Goal: Use online tool/utility: Utilize a website feature to perform a specific function

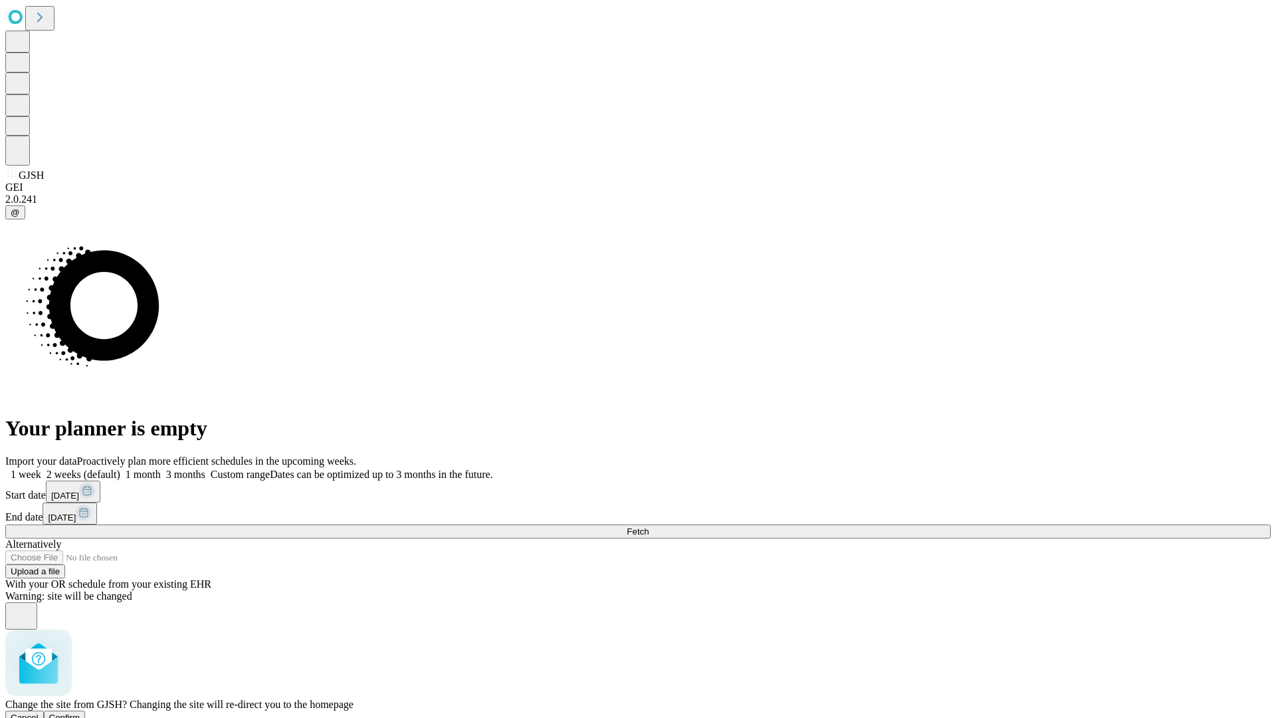
click at [80, 712] on span "Confirm" at bounding box center [64, 717] width 31 height 10
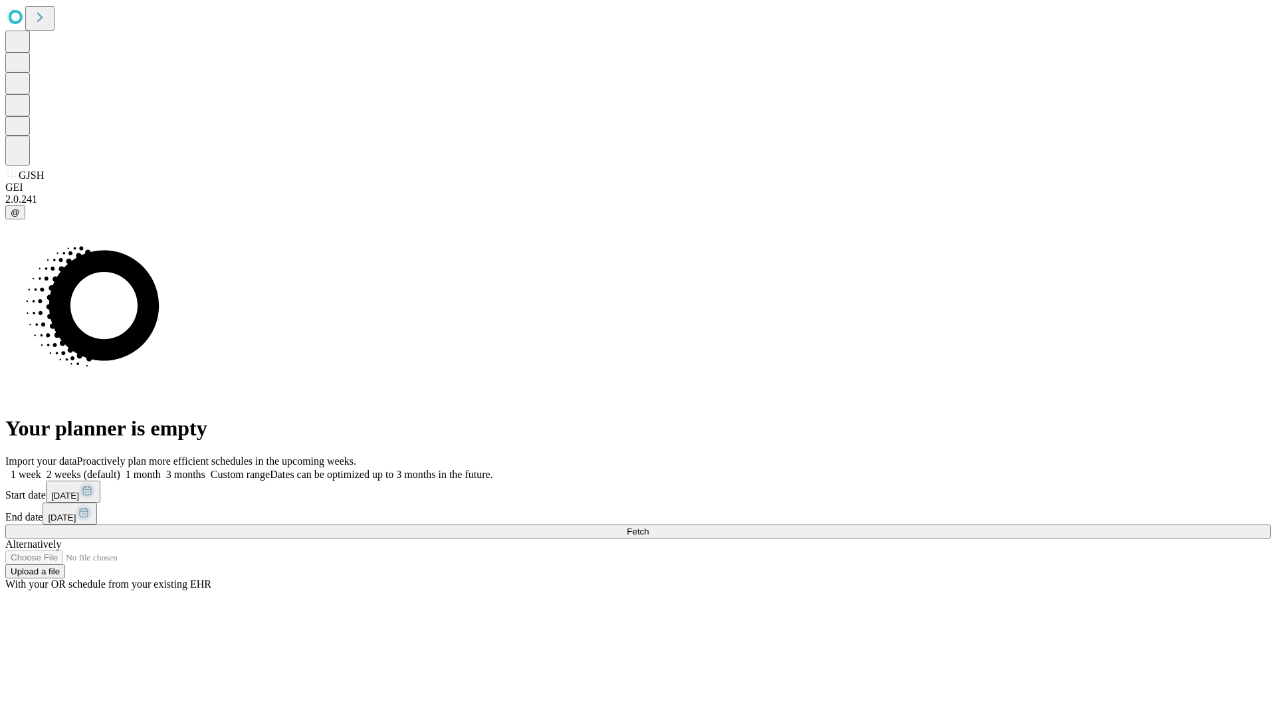
click at [120, 468] on label "2 weeks (default)" at bounding box center [80, 473] width 79 height 11
click at [648, 526] on span "Fetch" at bounding box center [638, 531] width 22 height 10
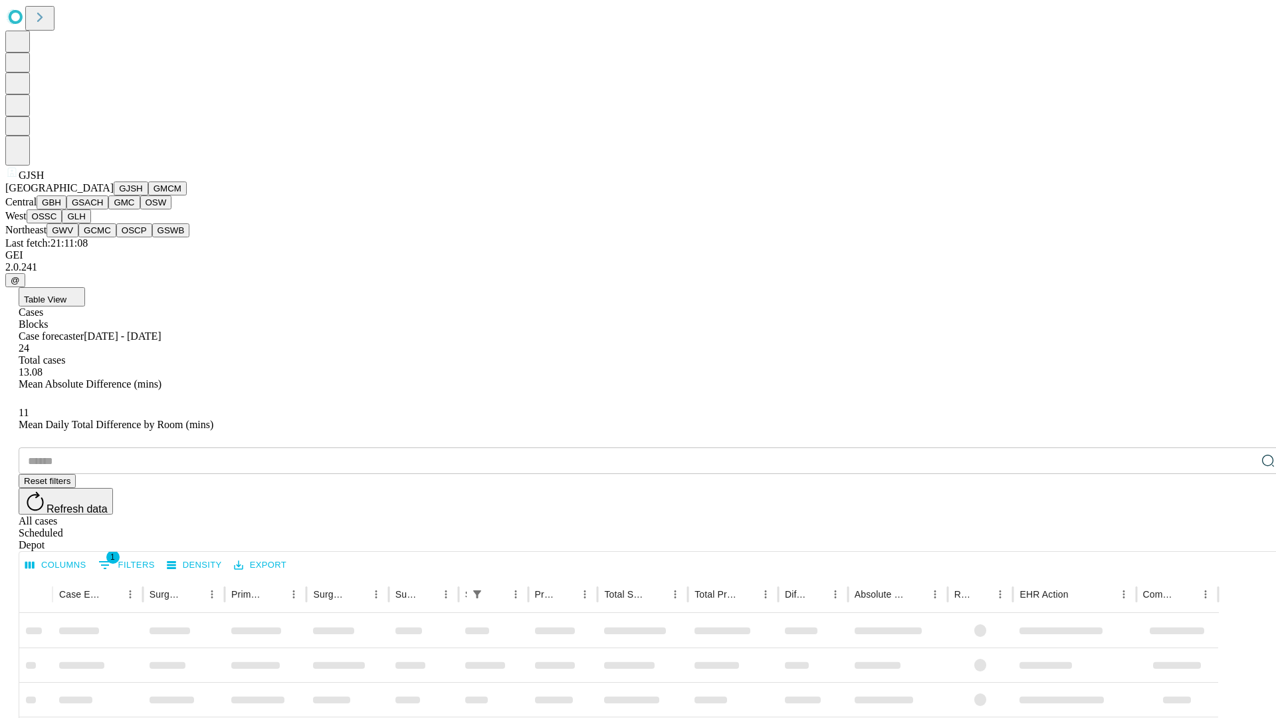
click at [148, 195] on button "GMCM" at bounding box center [167, 188] width 39 height 14
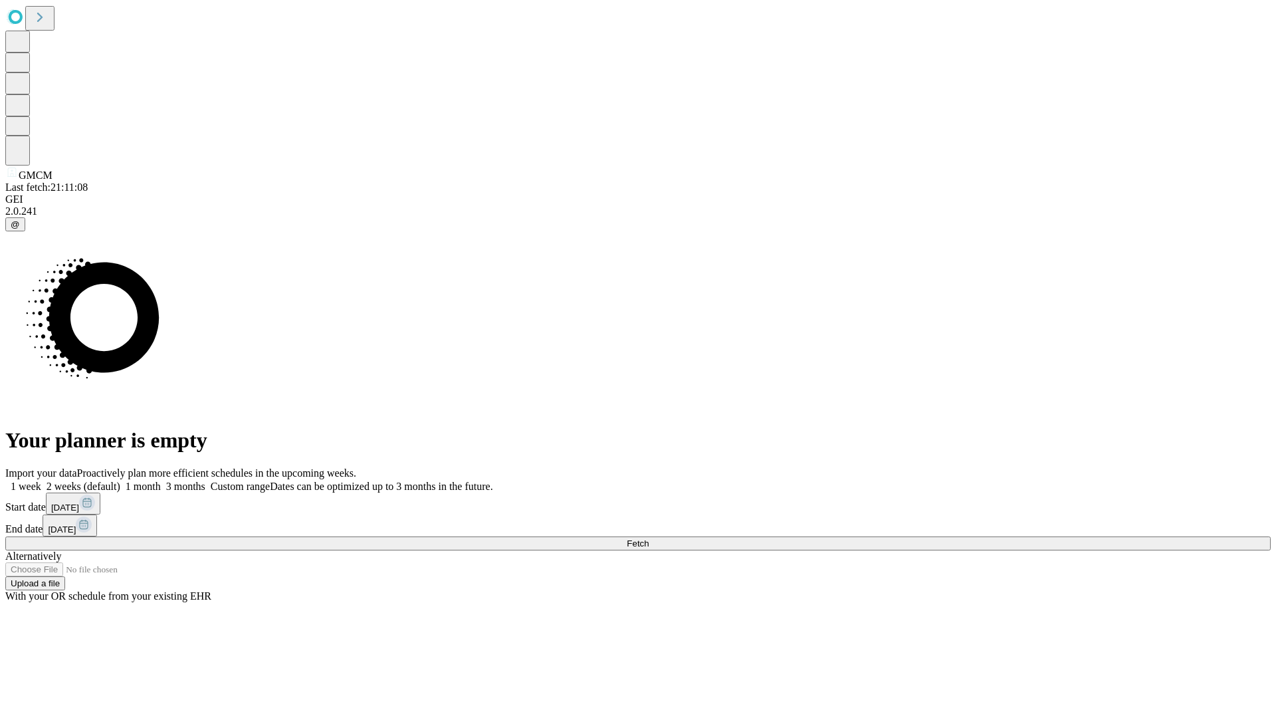
click at [120, 480] on label "2 weeks (default)" at bounding box center [80, 485] width 79 height 11
click at [648, 538] on span "Fetch" at bounding box center [638, 543] width 22 height 10
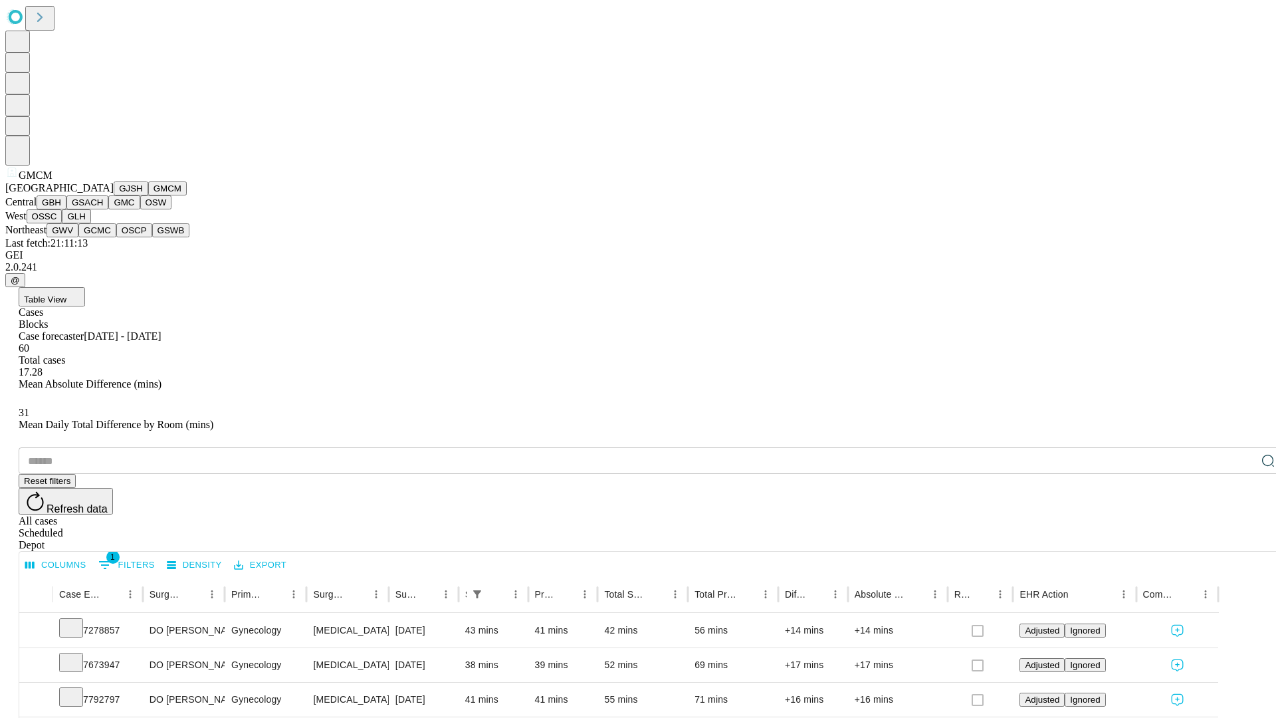
click at [66, 209] on button "GBH" at bounding box center [52, 202] width 30 height 14
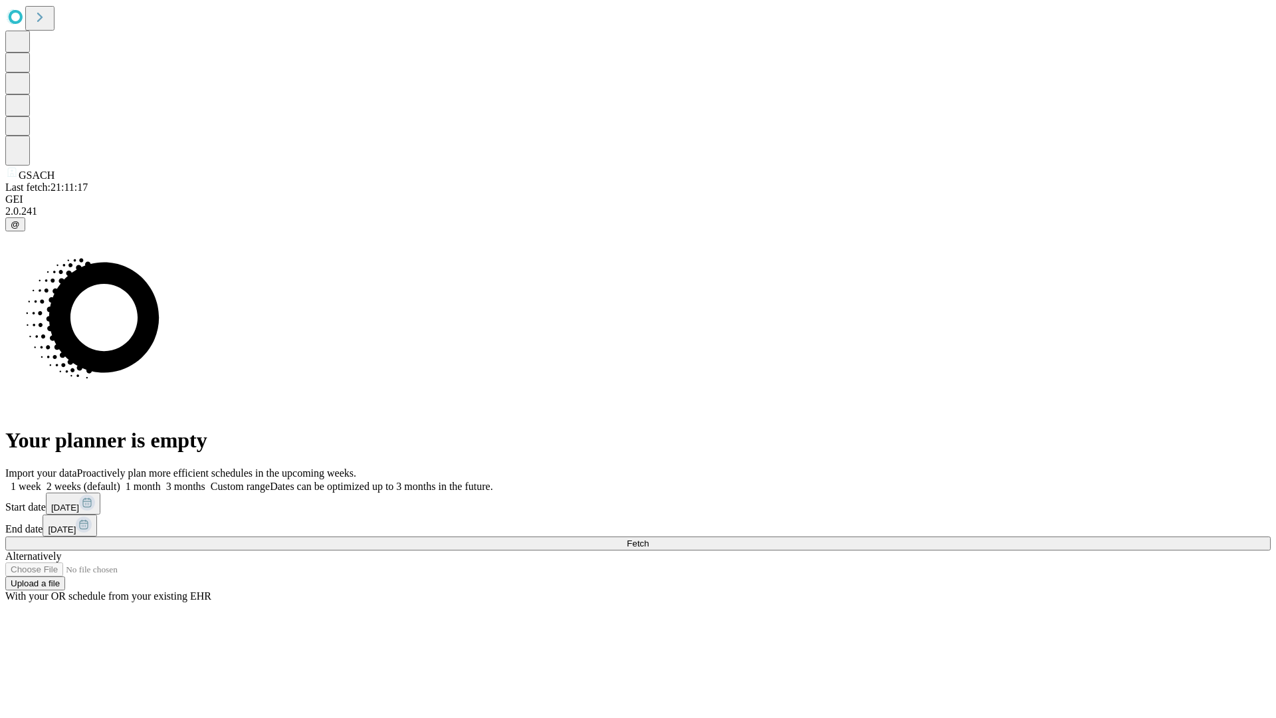
click at [648, 538] on span "Fetch" at bounding box center [638, 543] width 22 height 10
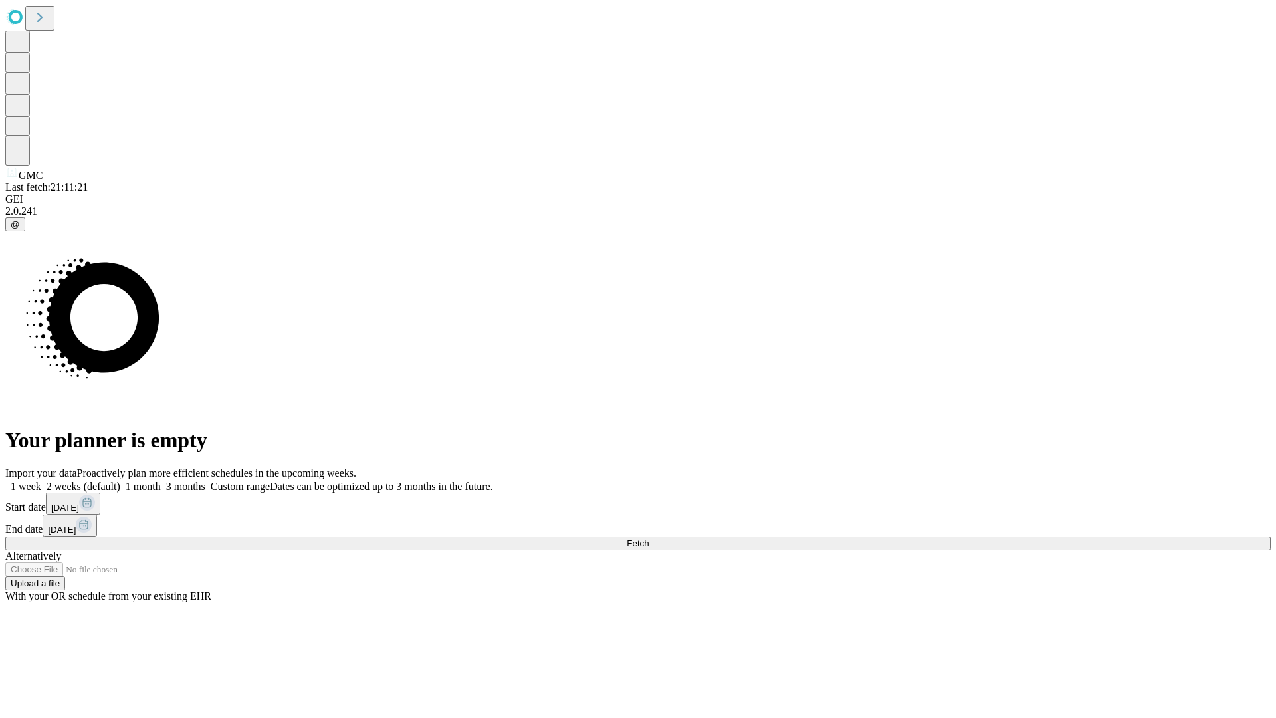
click at [120, 480] on label "2 weeks (default)" at bounding box center [80, 485] width 79 height 11
click at [648, 538] on span "Fetch" at bounding box center [638, 543] width 22 height 10
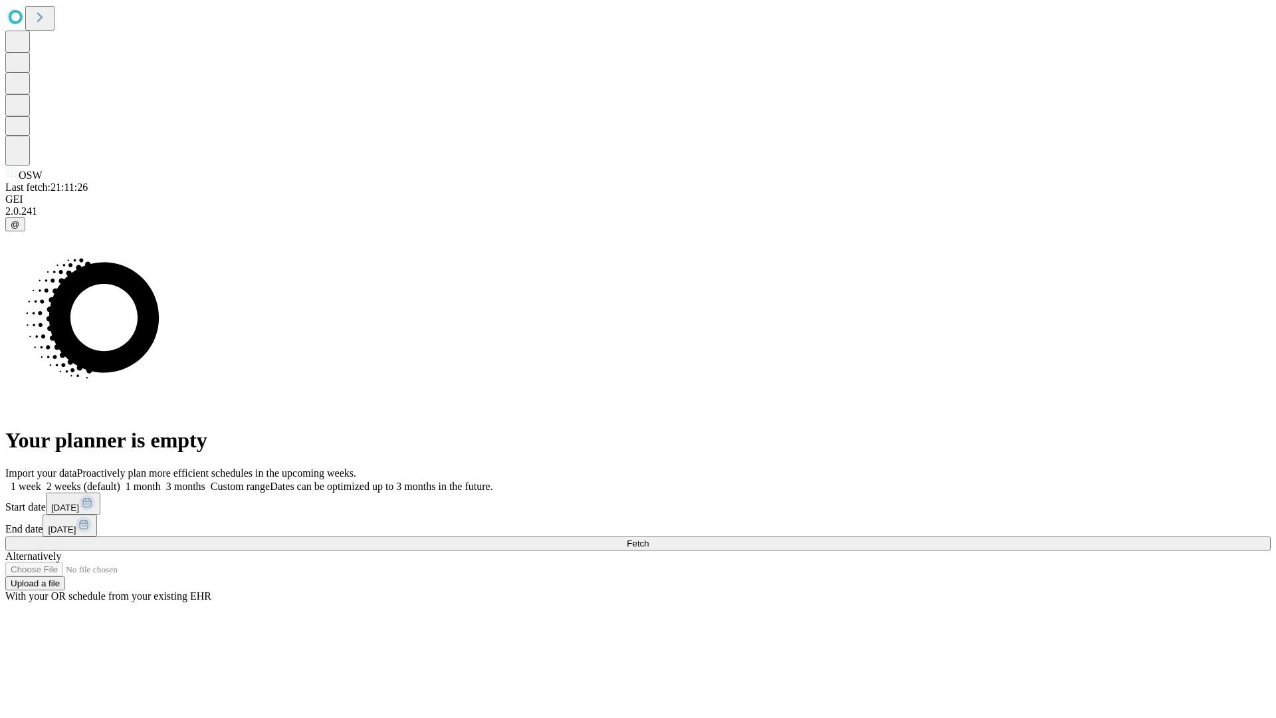
click at [120, 480] on label "2 weeks (default)" at bounding box center [80, 485] width 79 height 11
click at [648, 538] on span "Fetch" at bounding box center [638, 543] width 22 height 10
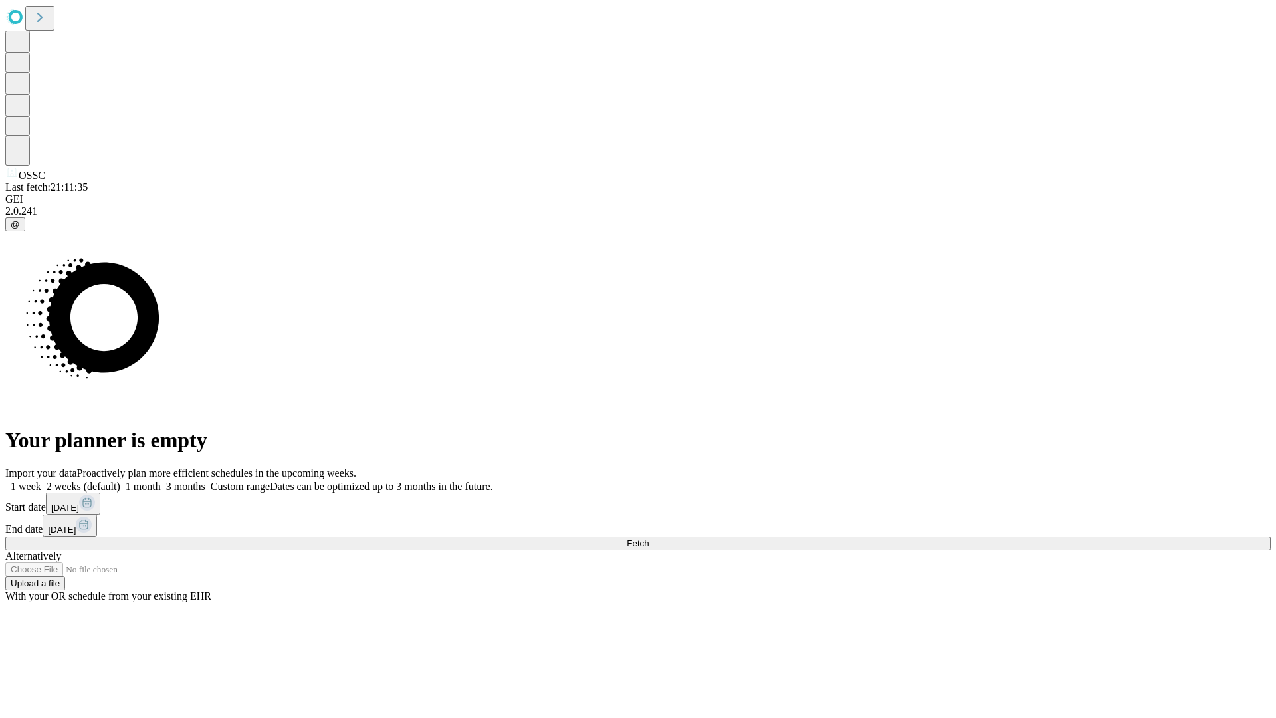
click at [120, 480] on label "2 weeks (default)" at bounding box center [80, 485] width 79 height 11
click at [648, 538] on span "Fetch" at bounding box center [638, 543] width 22 height 10
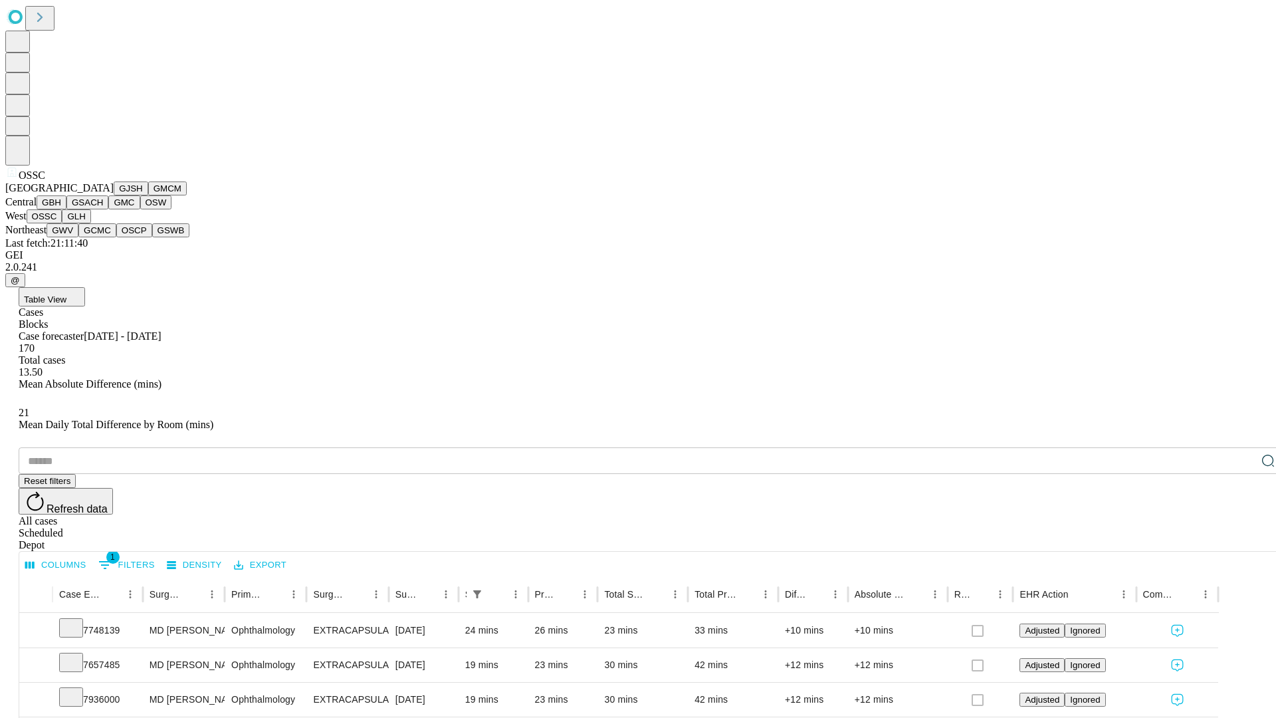
click at [90, 223] on button "GLH" at bounding box center [76, 216] width 29 height 14
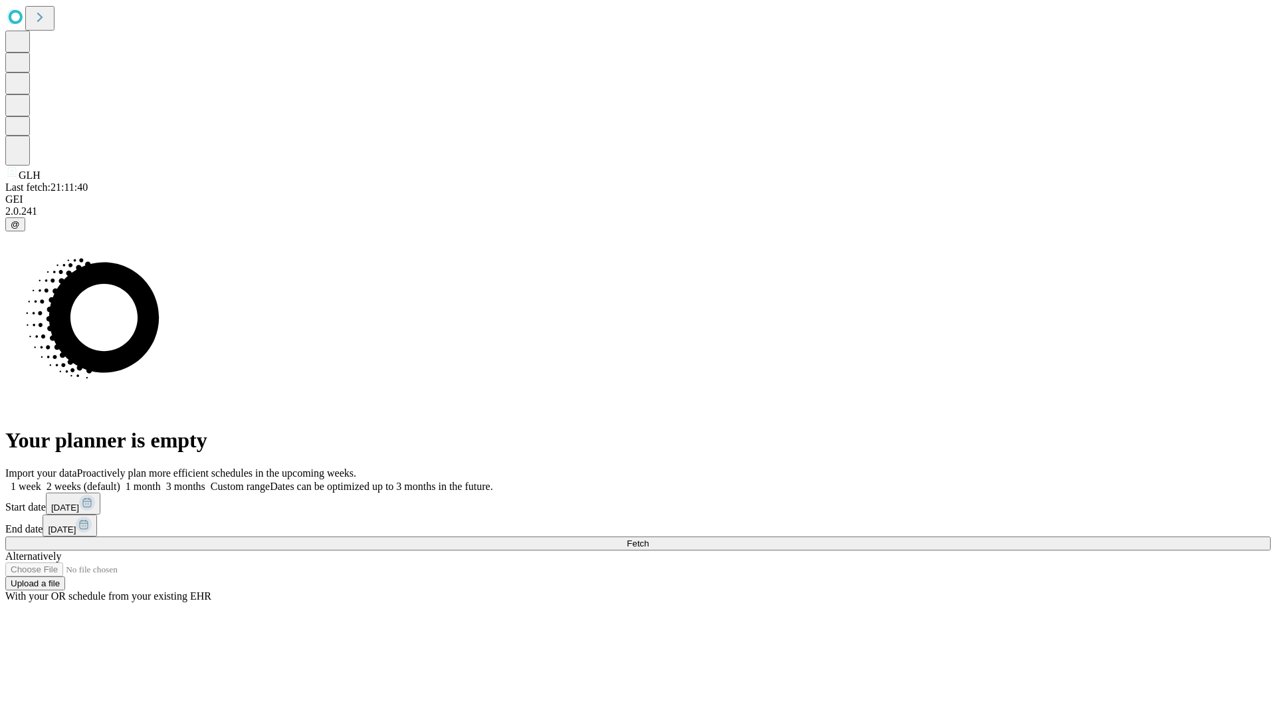
click at [648, 538] on span "Fetch" at bounding box center [638, 543] width 22 height 10
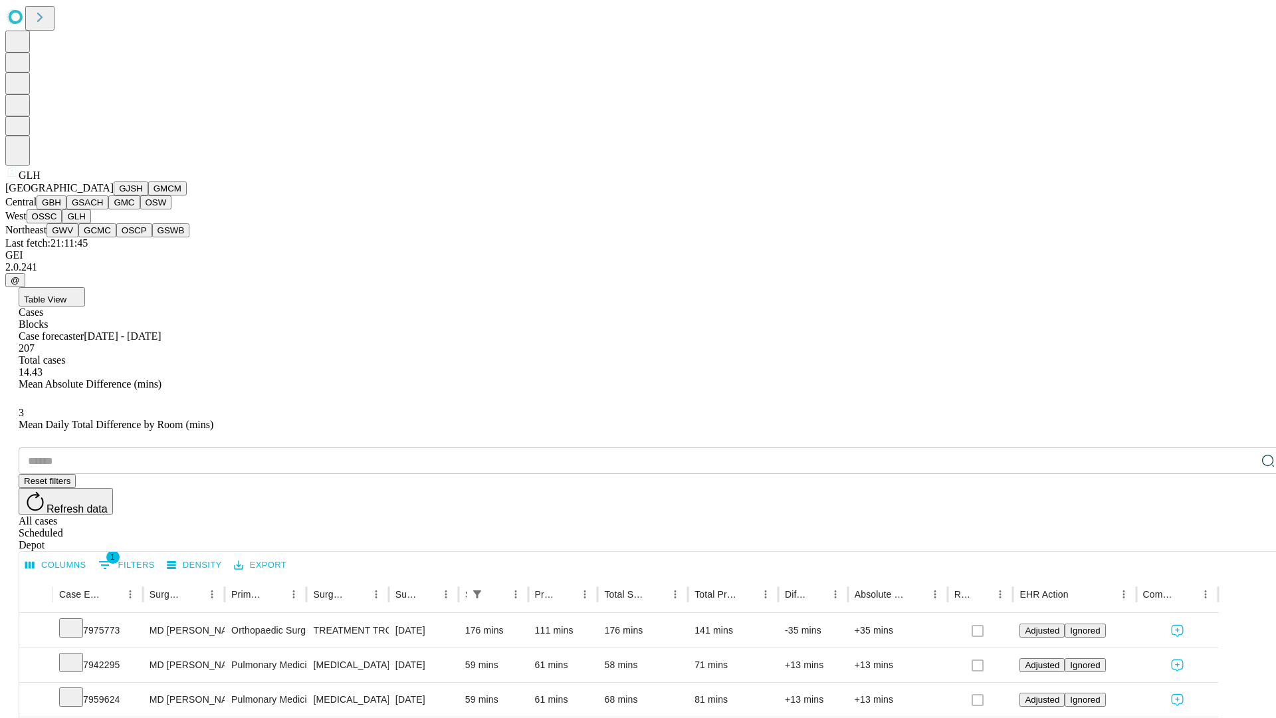
click at [78, 237] on button "GWV" at bounding box center [63, 230] width 32 height 14
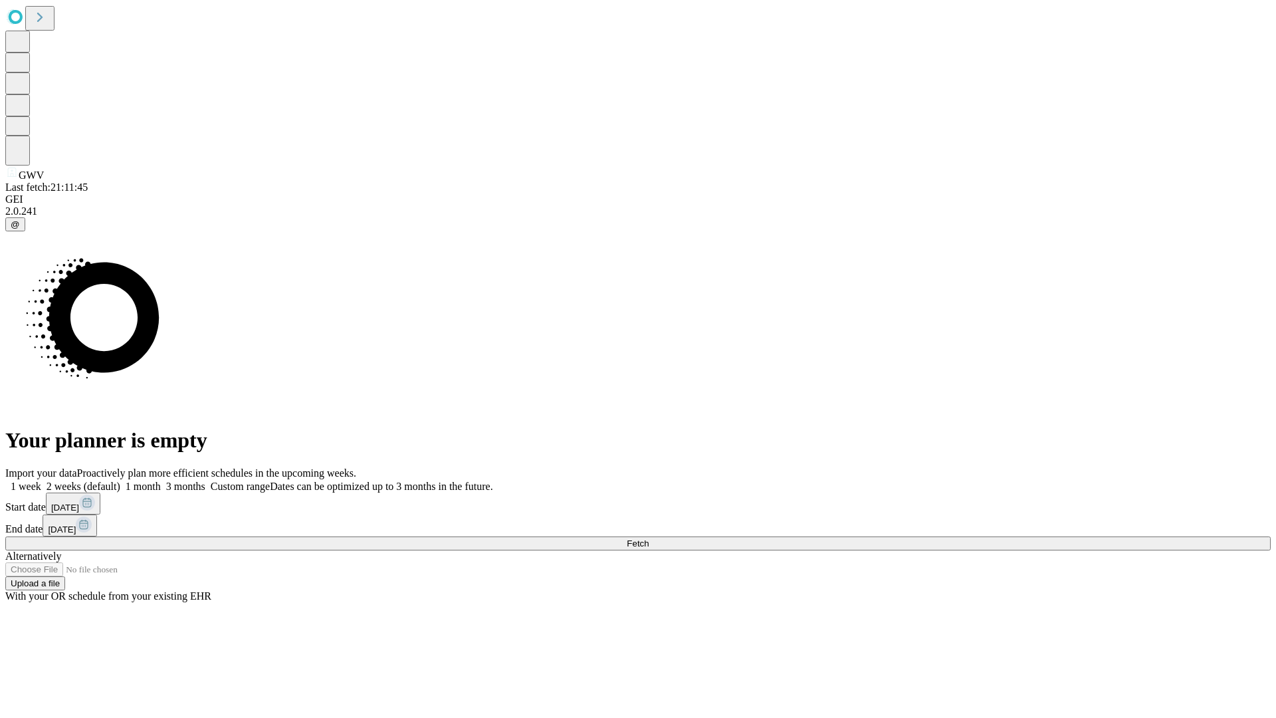
click at [648, 538] on span "Fetch" at bounding box center [638, 543] width 22 height 10
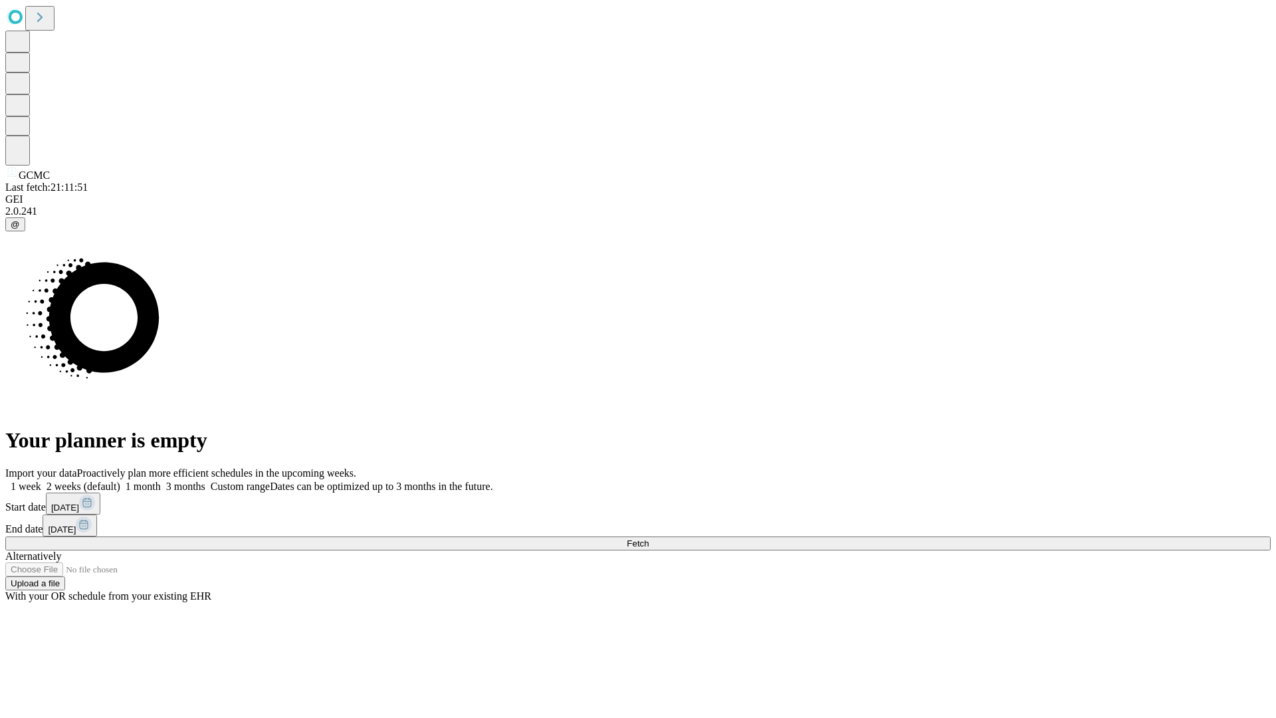
click at [120, 480] on label "2 weeks (default)" at bounding box center [80, 485] width 79 height 11
click at [648, 538] on span "Fetch" at bounding box center [638, 543] width 22 height 10
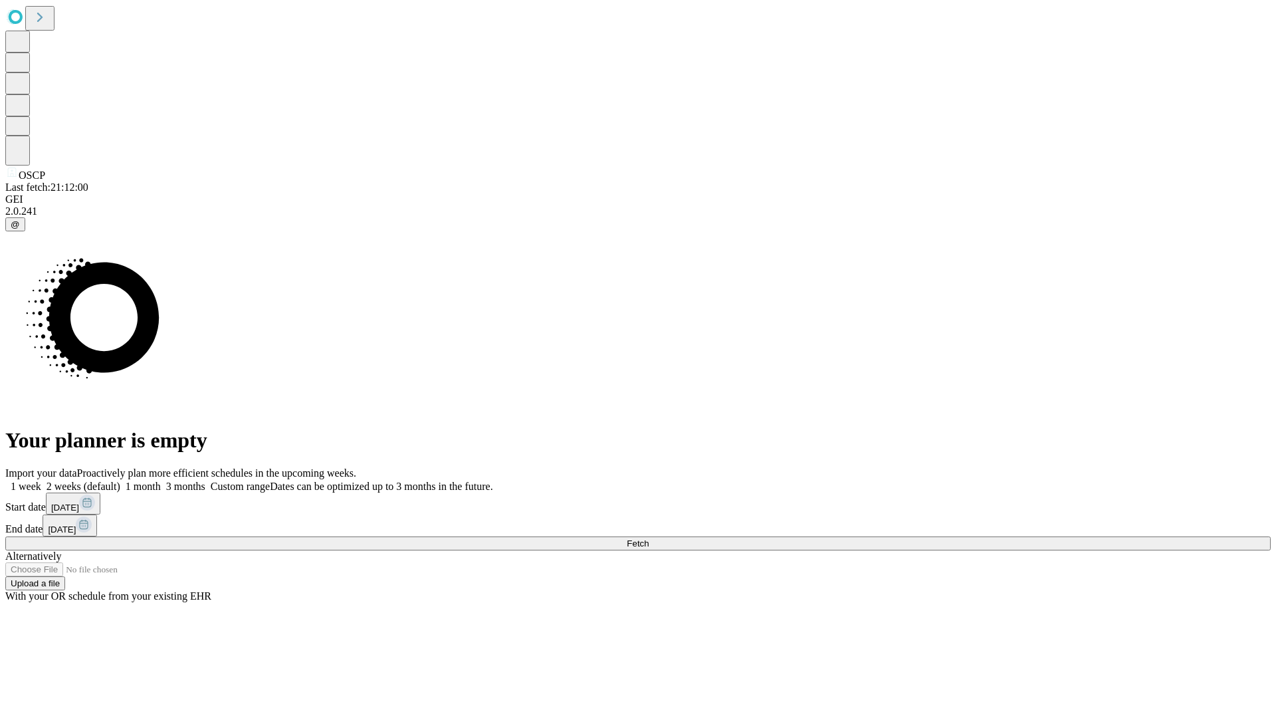
click at [120, 480] on label "2 weeks (default)" at bounding box center [80, 485] width 79 height 11
click at [648, 538] on span "Fetch" at bounding box center [638, 543] width 22 height 10
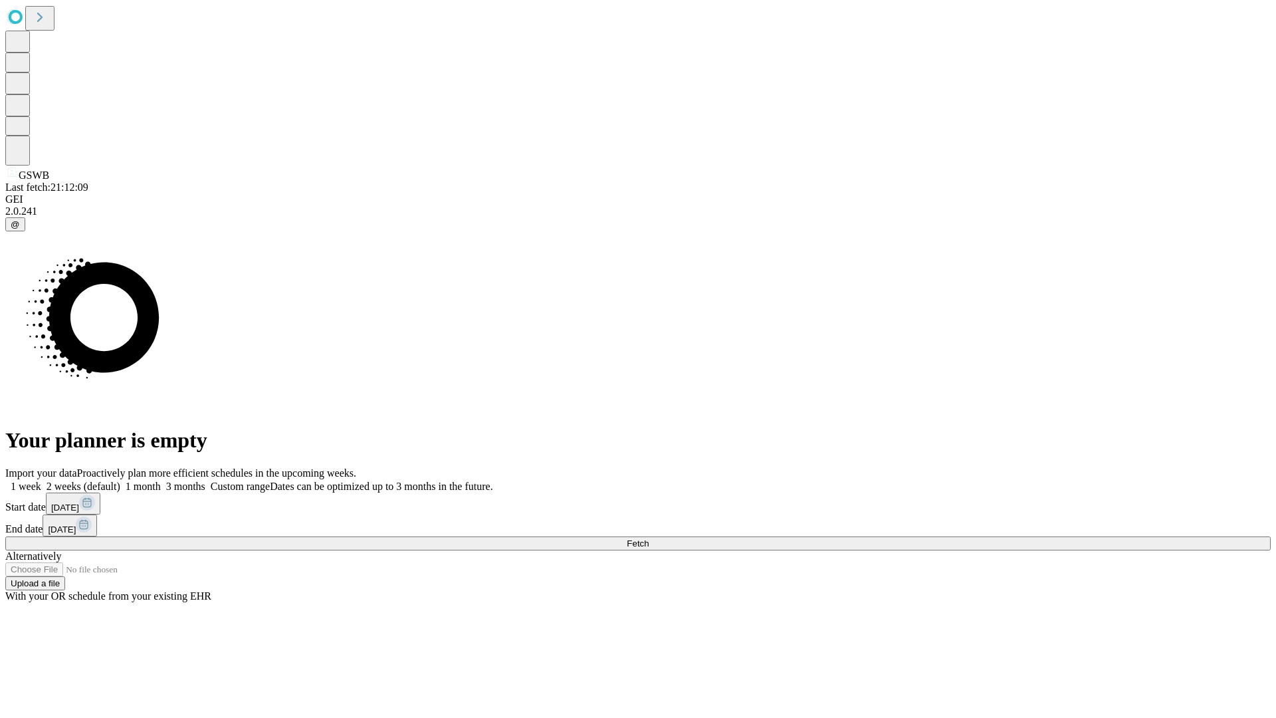
click at [120, 480] on label "2 weeks (default)" at bounding box center [80, 485] width 79 height 11
click at [648, 538] on span "Fetch" at bounding box center [638, 543] width 22 height 10
